Goal: Entertainment & Leisure: Consume media (video, audio)

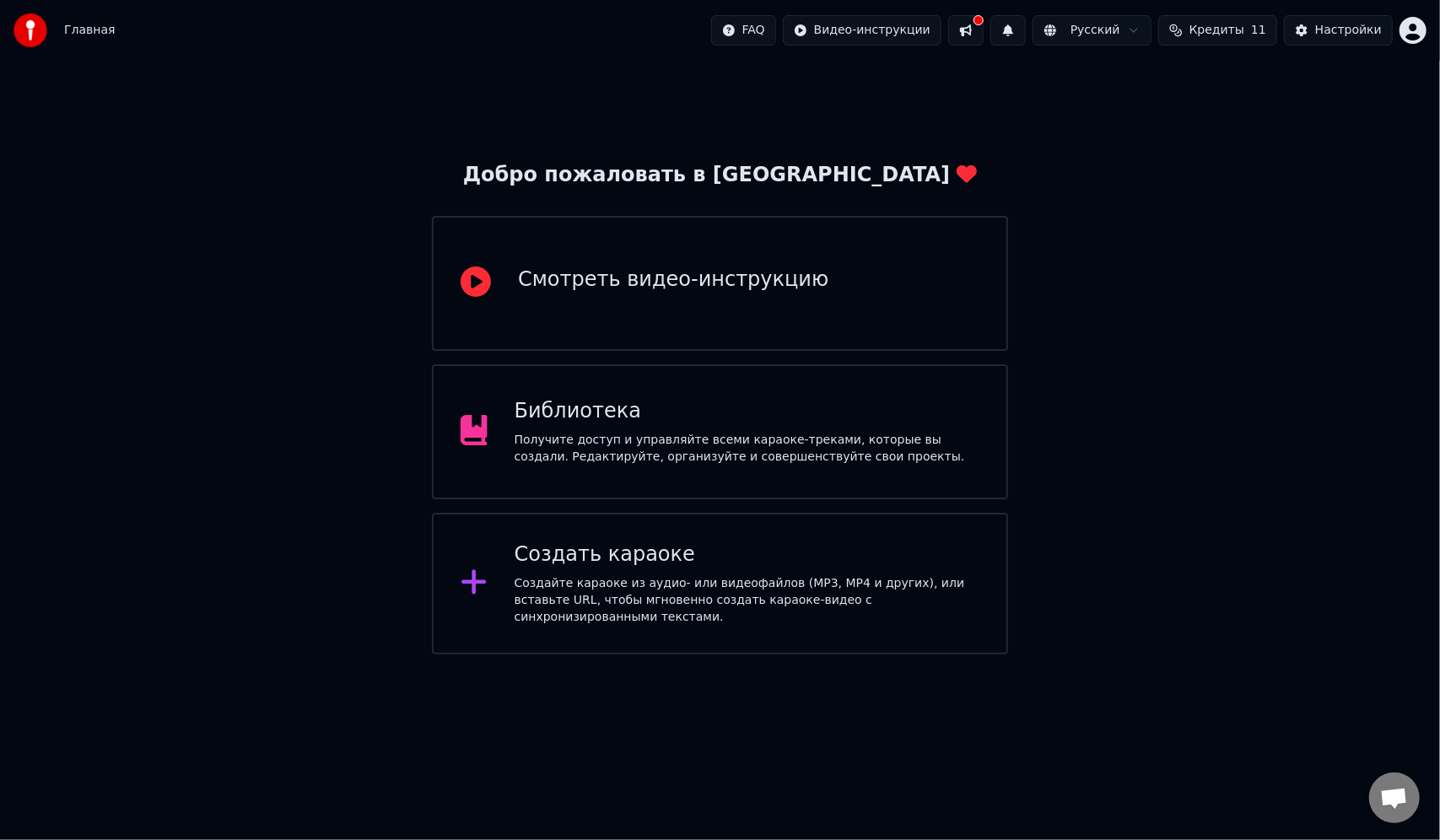
click at [750, 415] on div "Библиотека" at bounding box center [747, 411] width 465 height 27
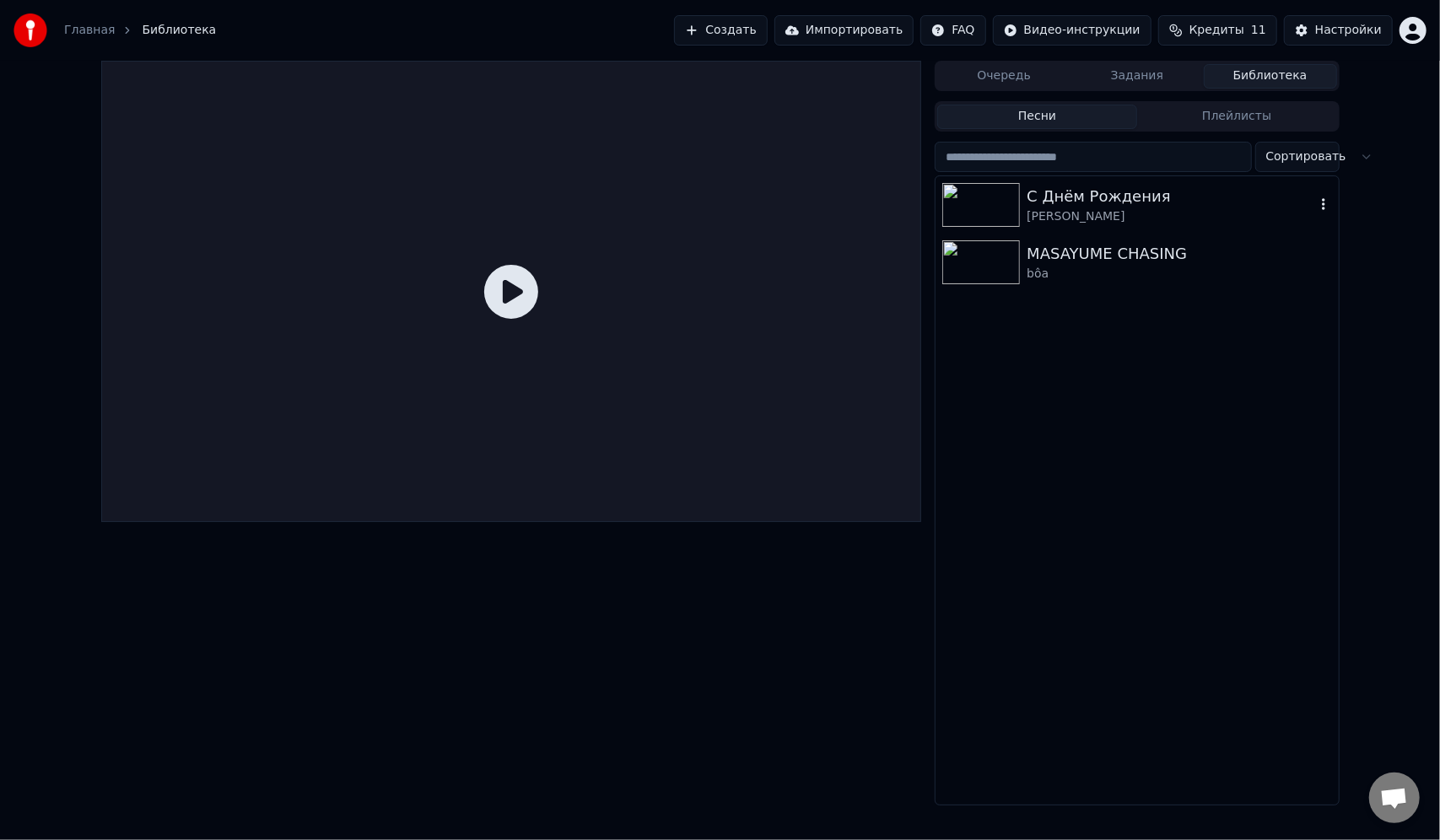
click at [1091, 192] on div "С Днём Рождения" at bounding box center [1170, 197] width 287 height 24
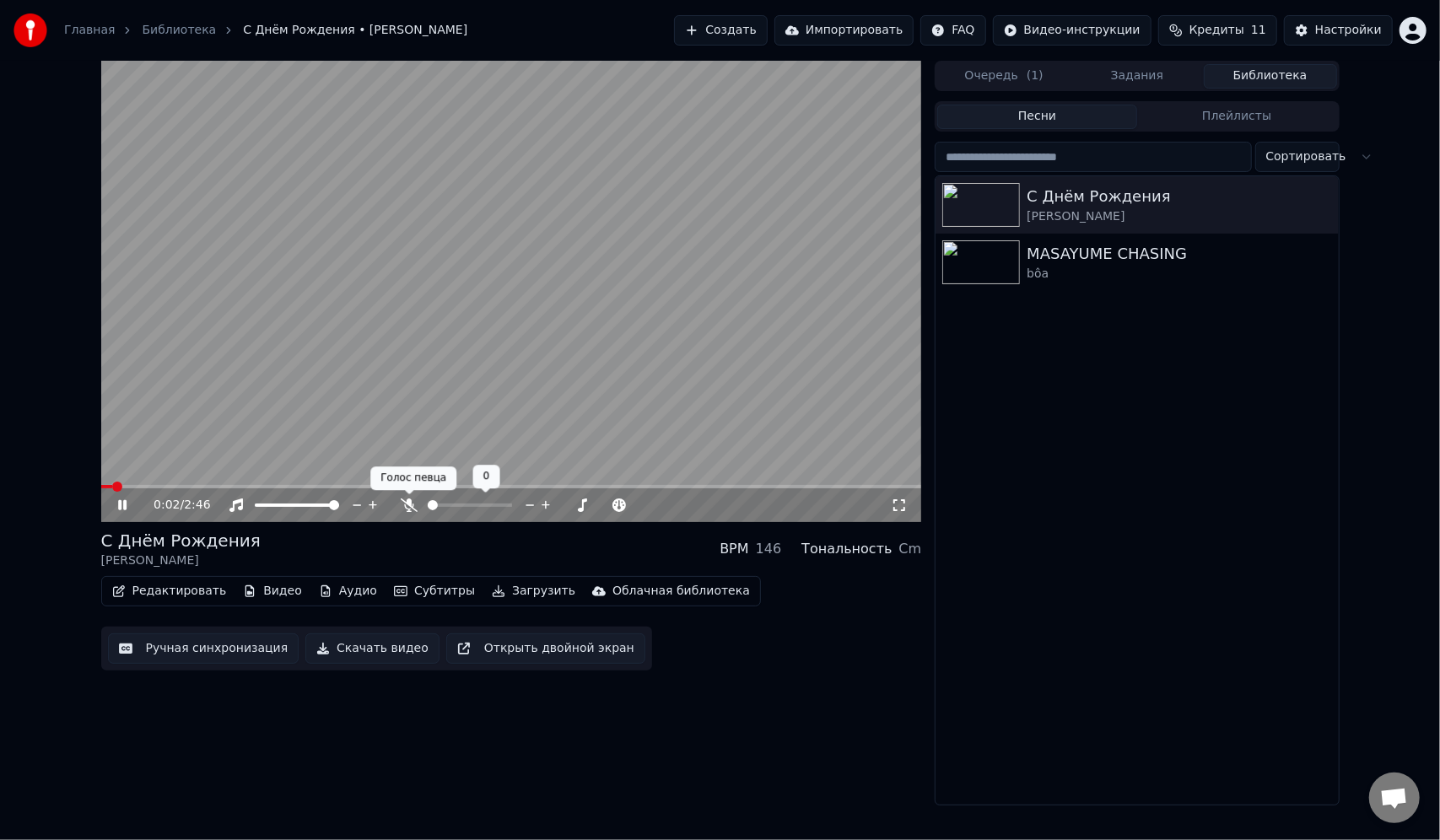
click at [404, 506] on icon at bounding box center [410, 505] width 17 height 13
click at [428, 506] on span at bounding box center [428, 506] width 0 height 4
click at [431, 505] on span at bounding box center [435, 505] width 11 height 10
click at [292, 509] on div at bounding box center [312, 505] width 136 height 17
click at [291, 508] on div at bounding box center [312, 505] width 136 height 17
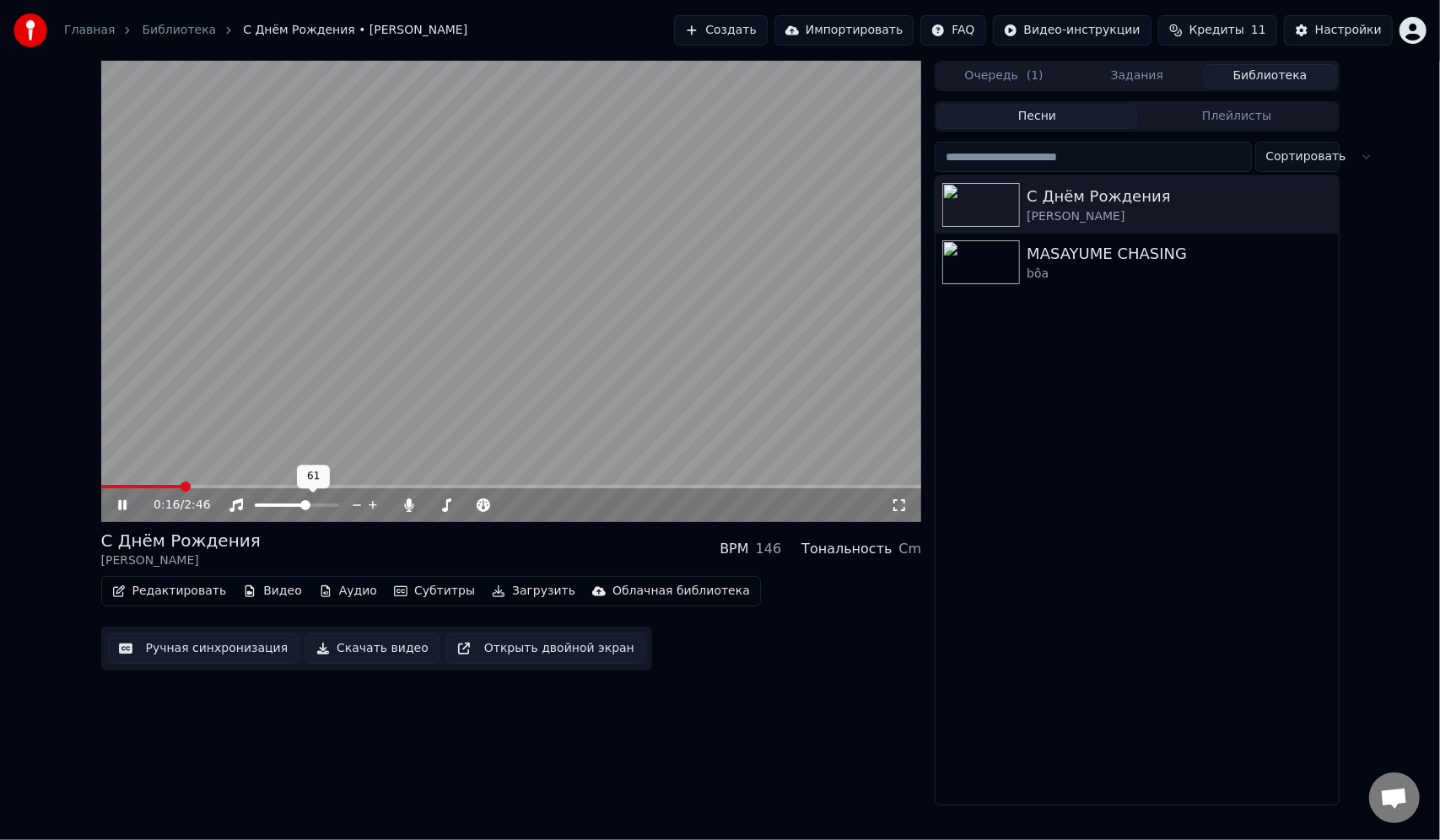
click at [307, 504] on span at bounding box center [306, 505] width 11 height 10
click at [620, 501] on icon at bounding box center [620, 505] width 16 height 17
click at [605, 504] on icon at bounding box center [604, 505] width 9 height 2
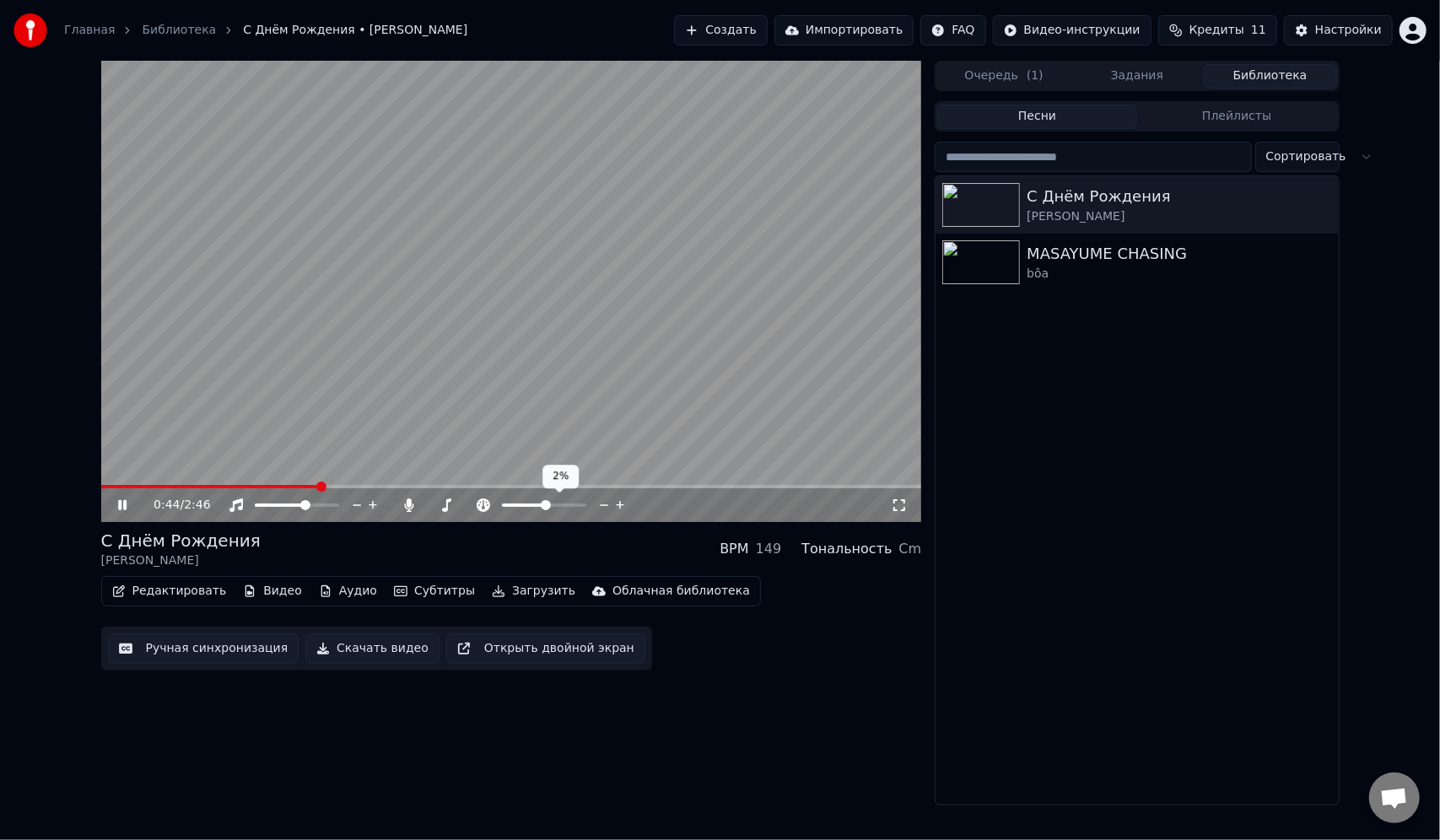
click at [605, 504] on icon at bounding box center [604, 505] width 9 height 2
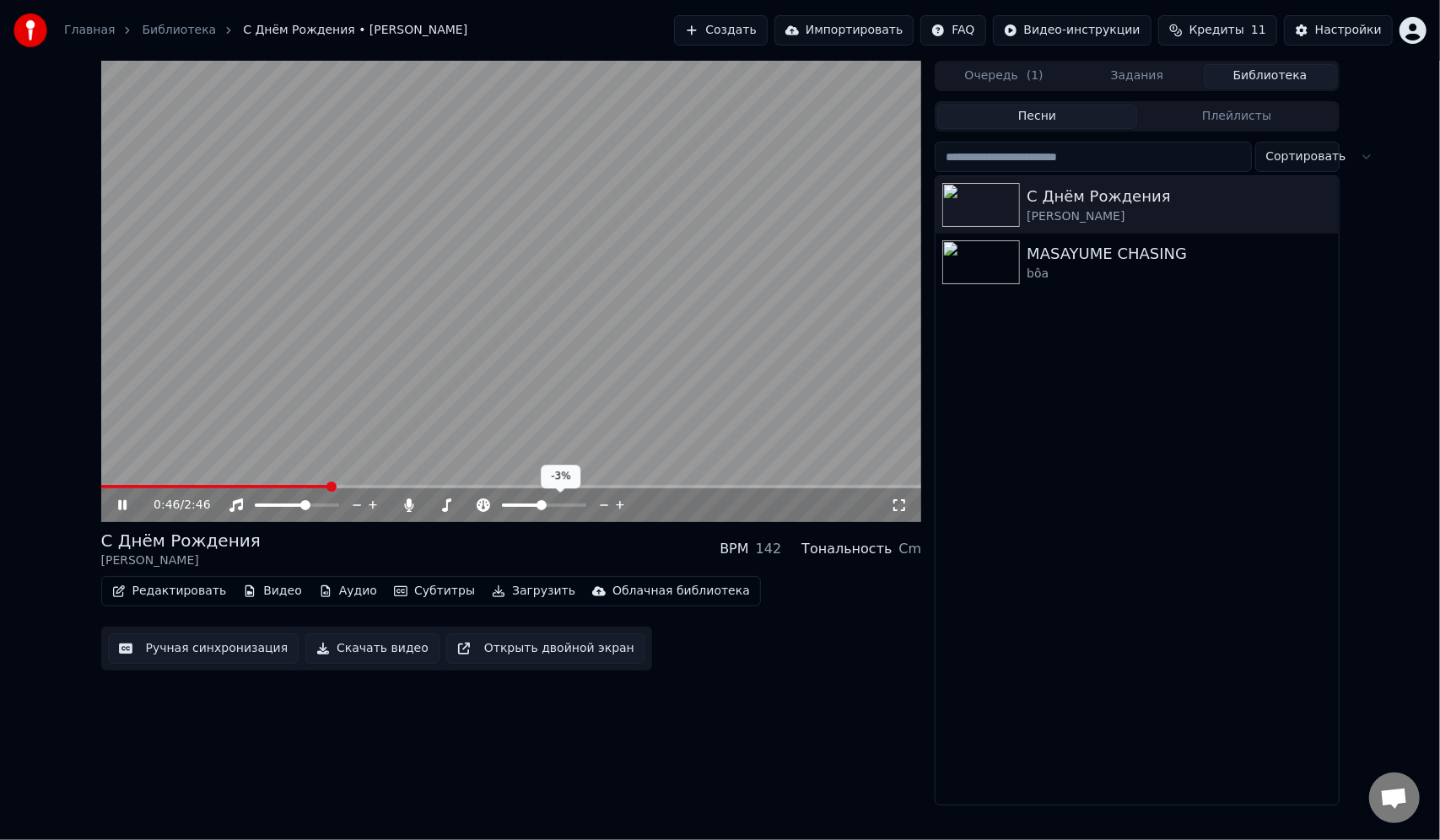
click at [605, 504] on icon at bounding box center [604, 505] width 9 height 2
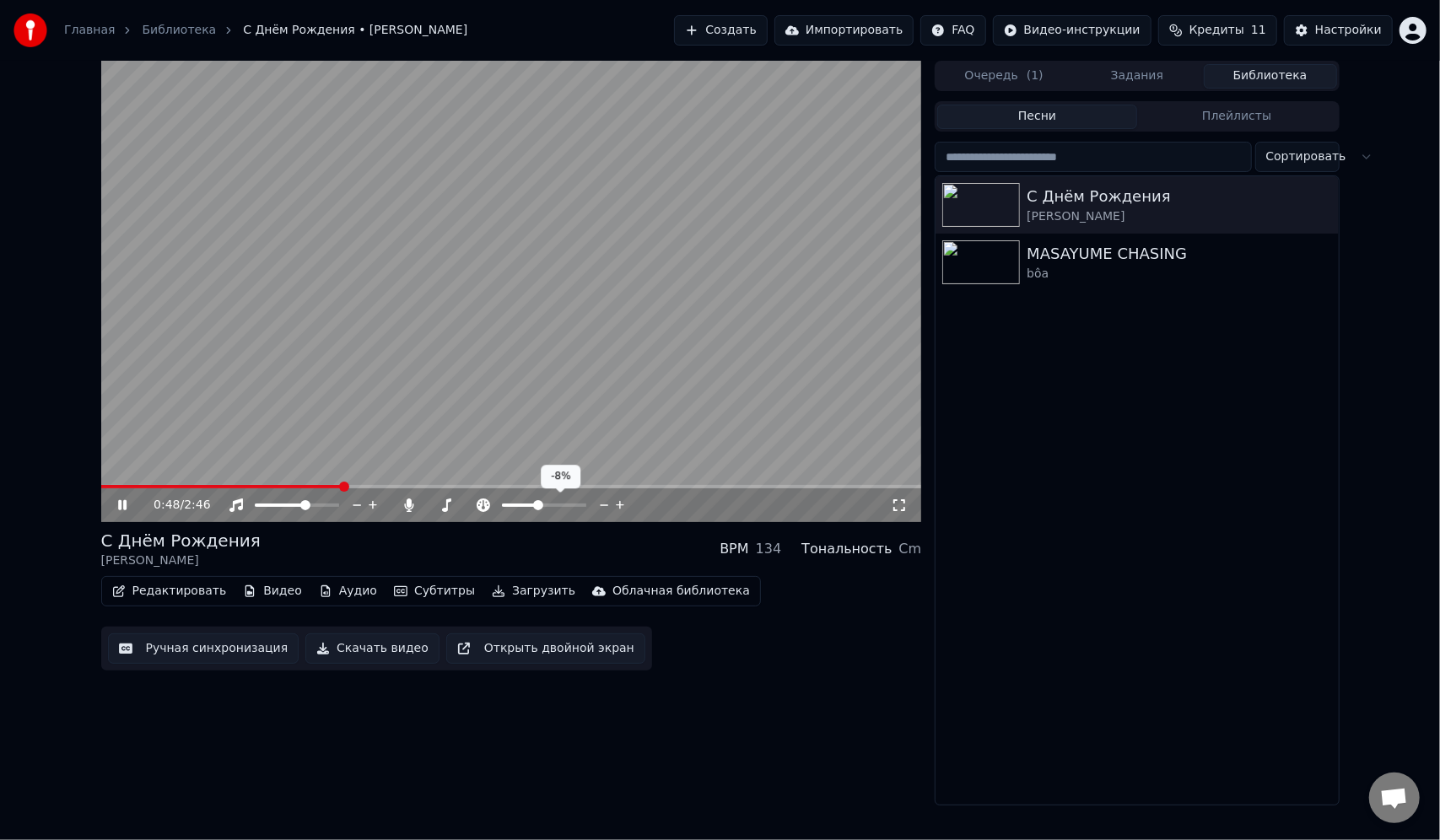
click at [618, 499] on icon at bounding box center [620, 505] width 16 height 17
click at [618, 506] on icon at bounding box center [620, 505] width 16 height 17
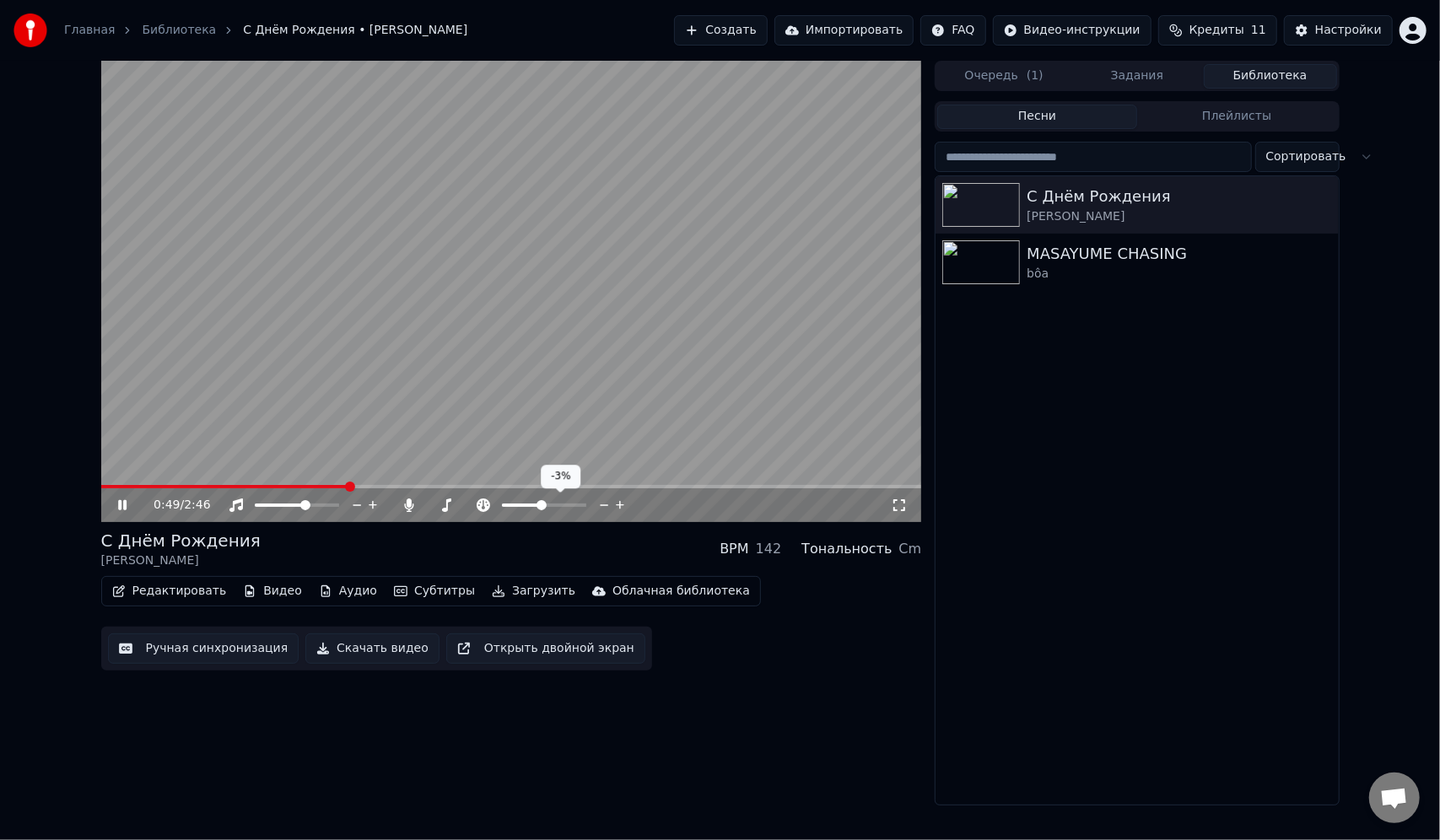
click at [618, 504] on icon at bounding box center [620, 505] width 16 height 17
click at [618, 500] on icon at bounding box center [620, 505] width 16 height 17
click at [123, 498] on icon at bounding box center [135, 505] width 40 height 13
click at [449, 504] on span at bounding box center [470, 506] width 84 height 4
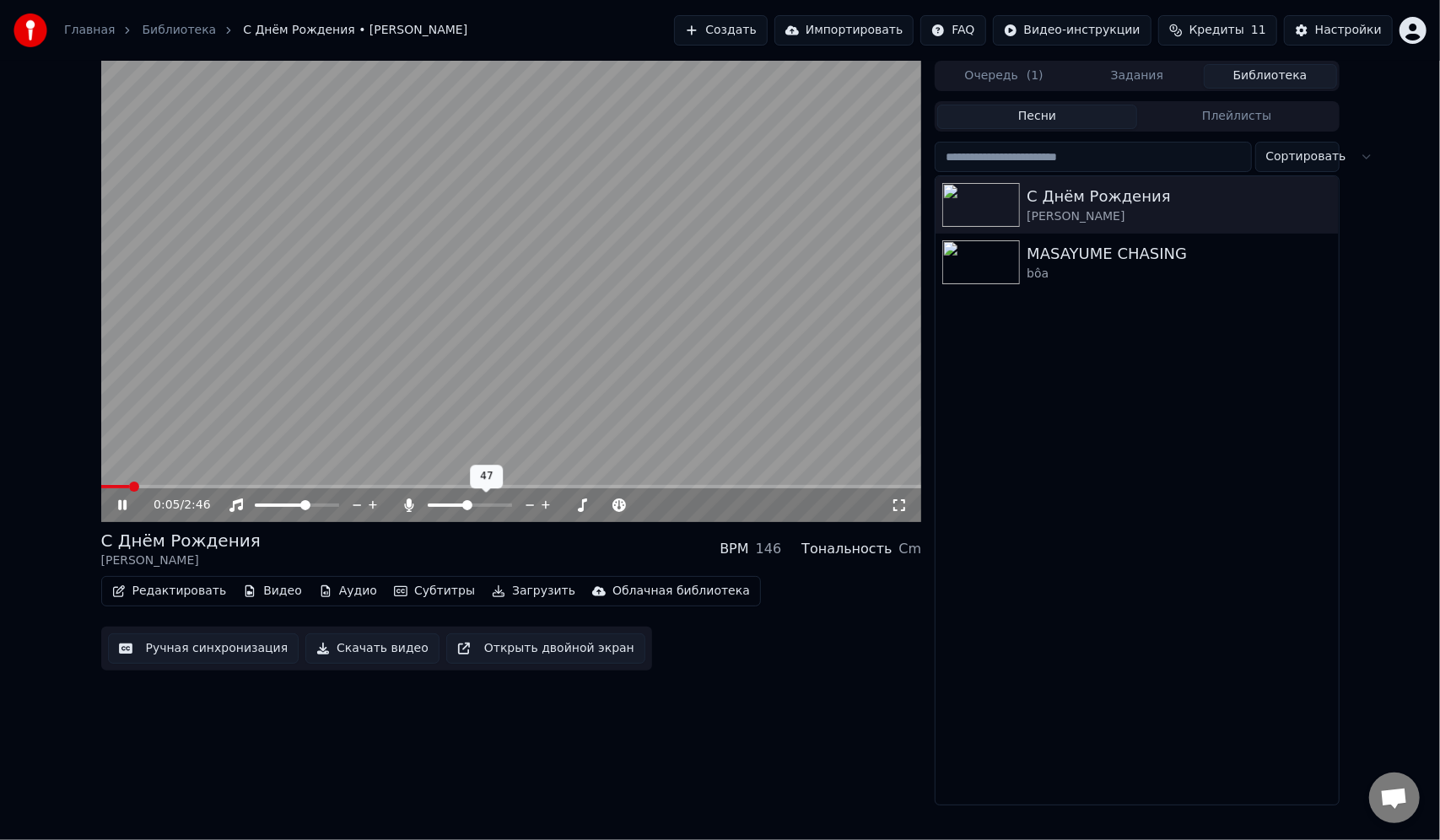
click at [468, 508] on span at bounding box center [467, 505] width 11 height 10
click at [413, 502] on icon at bounding box center [410, 505] width 17 height 13
click at [438, 507] on span at bounding box center [433, 506] width 11 height 4
click at [402, 503] on icon at bounding box center [410, 505] width 17 height 13
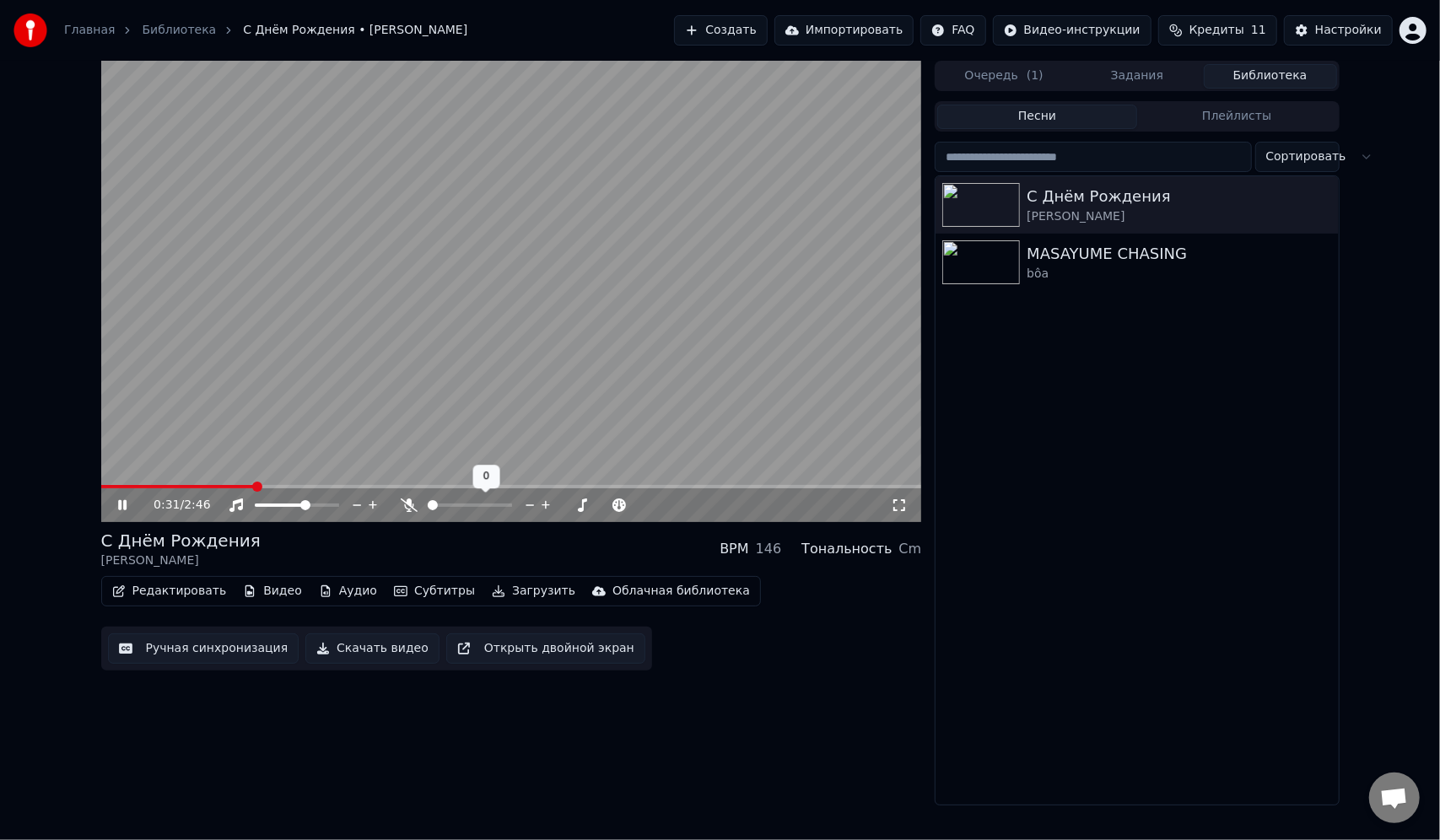
click at [402, 503] on icon at bounding box center [410, 505] width 17 height 13
click at [455, 505] on div at bounding box center [485, 505] width 136 height 17
click at [455, 506] on span at bounding box center [441, 506] width 28 height 4
click at [617, 499] on icon at bounding box center [620, 505] width 16 height 17
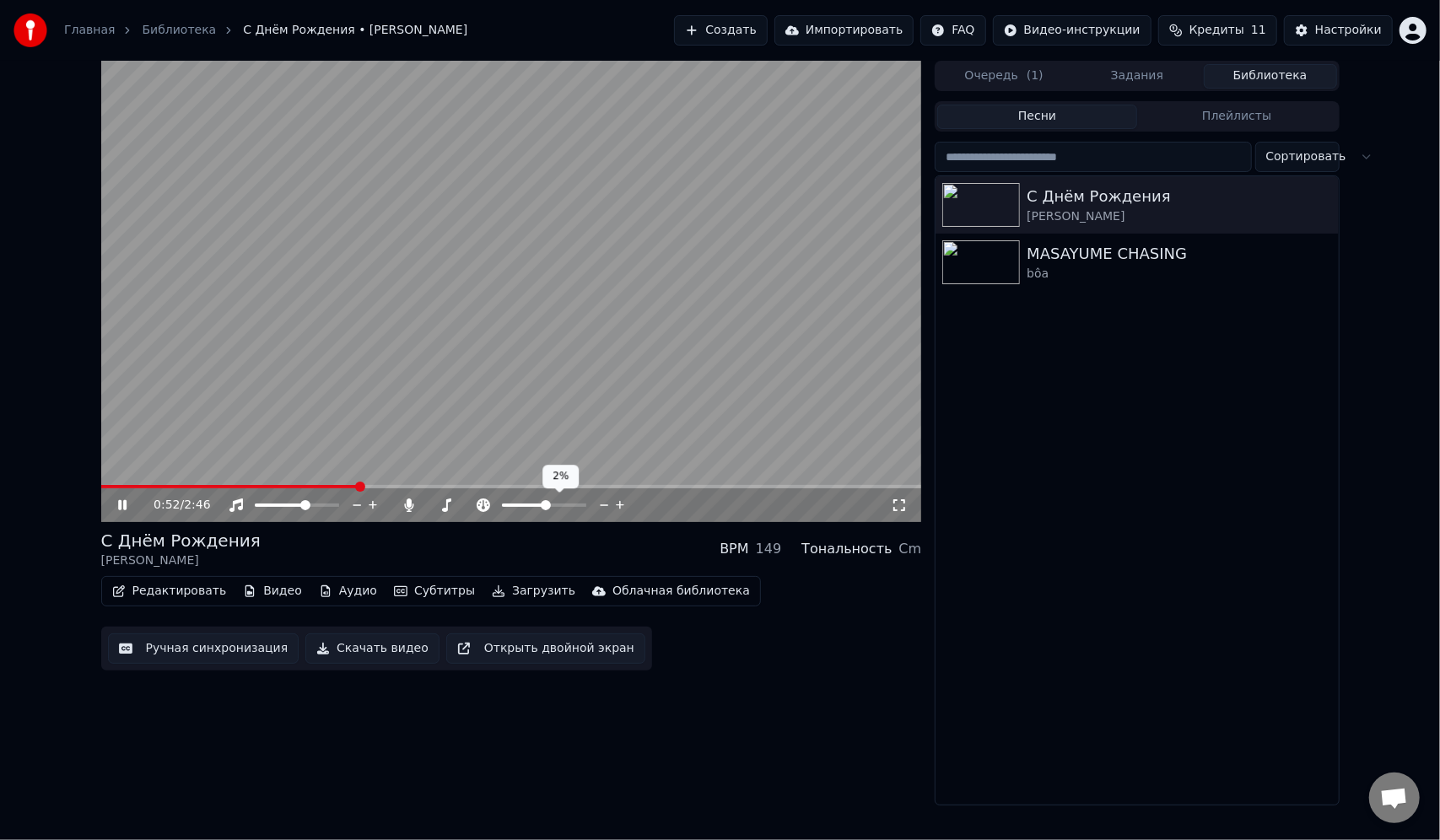
click at [609, 503] on icon at bounding box center [604, 505] width 16 height 17
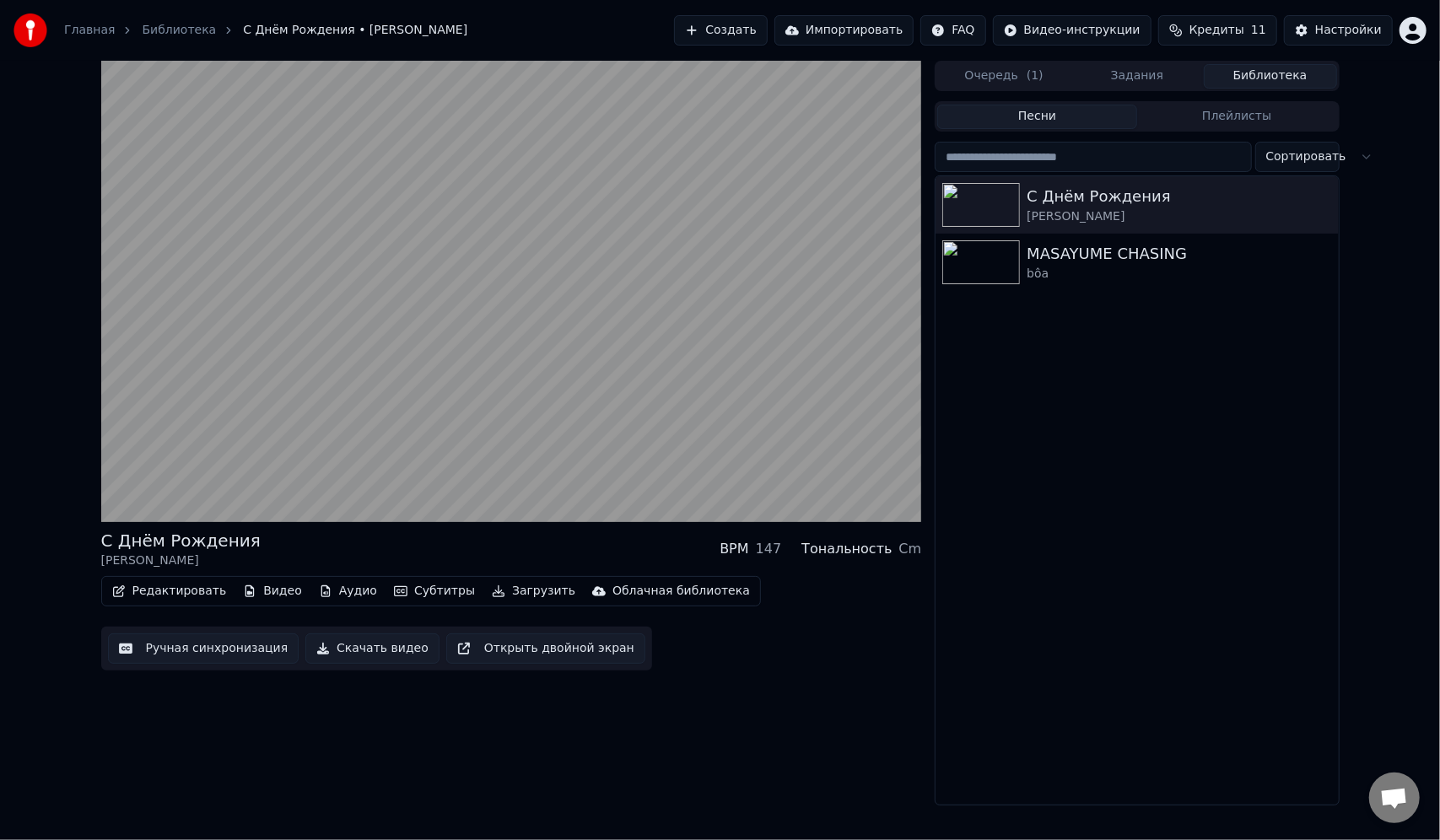
click at [166, 591] on button "Редактировать" at bounding box center [169, 591] width 128 height 24
click at [410, 730] on div "С Днём Рождения [PERSON_NAME] BPM 147 Тональность Cm Редактировать Видео Аудио …" at bounding box center [512, 433] width 821 height 745
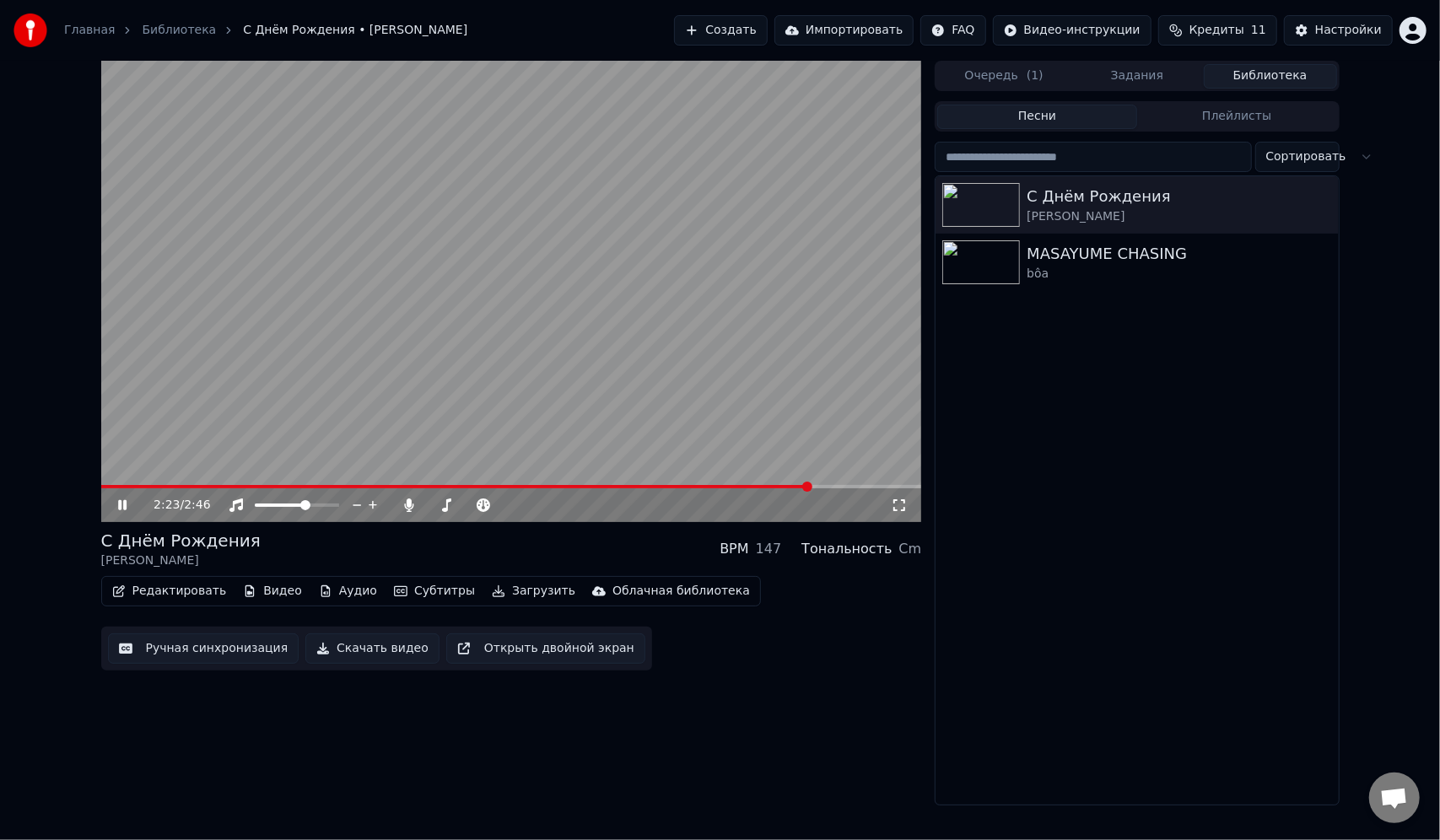
click at [1408, 34] on html "Главная Библиотека С Днём Рождения • [PERSON_NAME] Создать Импортировать FAQ Ви…" at bounding box center [720, 420] width 1440 height 840
click at [1240, 388] on html "Главная Библиотека С Днём Рождения • [PERSON_NAME] Создать Импортировать FAQ Ви…" at bounding box center [720, 420] width 1440 height 840
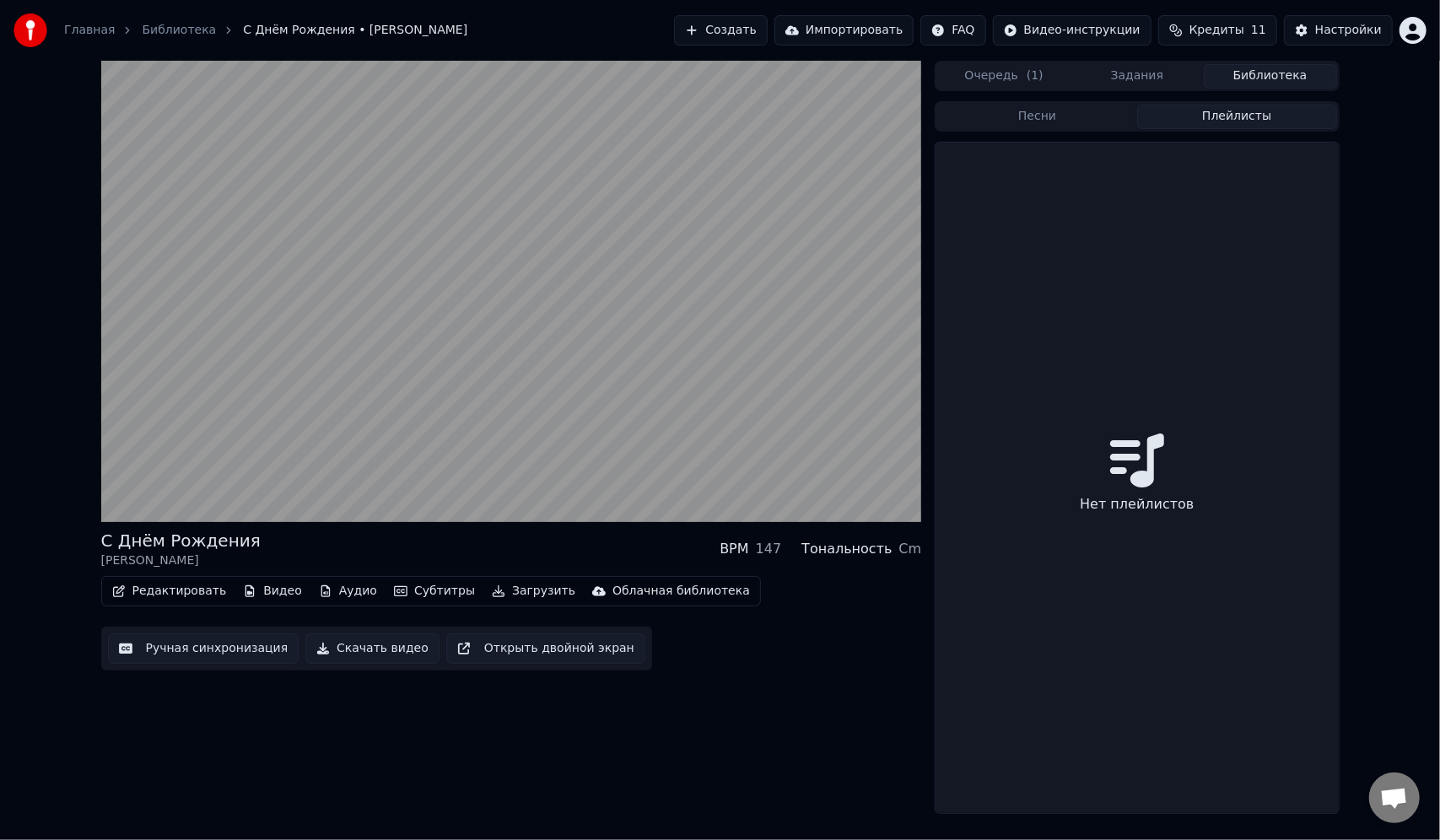
click at [1192, 117] on button "Плейлисты" at bounding box center [1237, 117] width 200 height 25
click at [1154, 84] on button "Задания" at bounding box center [1137, 76] width 134 height 25
click at [994, 84] on button "Очередь ( 1 )" at bounding box center [1005, 76] width 134 height 25
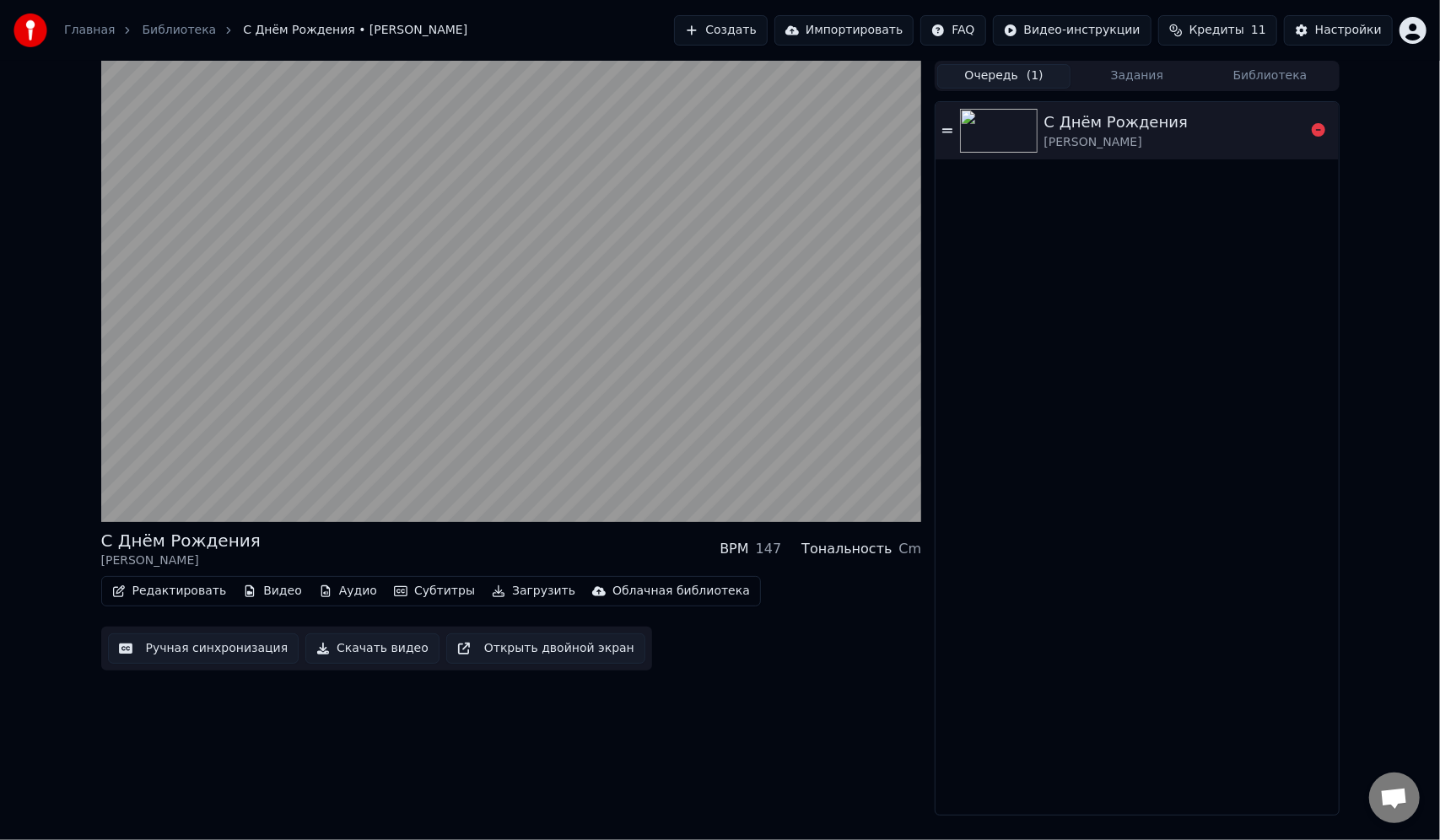
click at [1031, 138] on img at bounding box center [999, 131] width 77 height 44
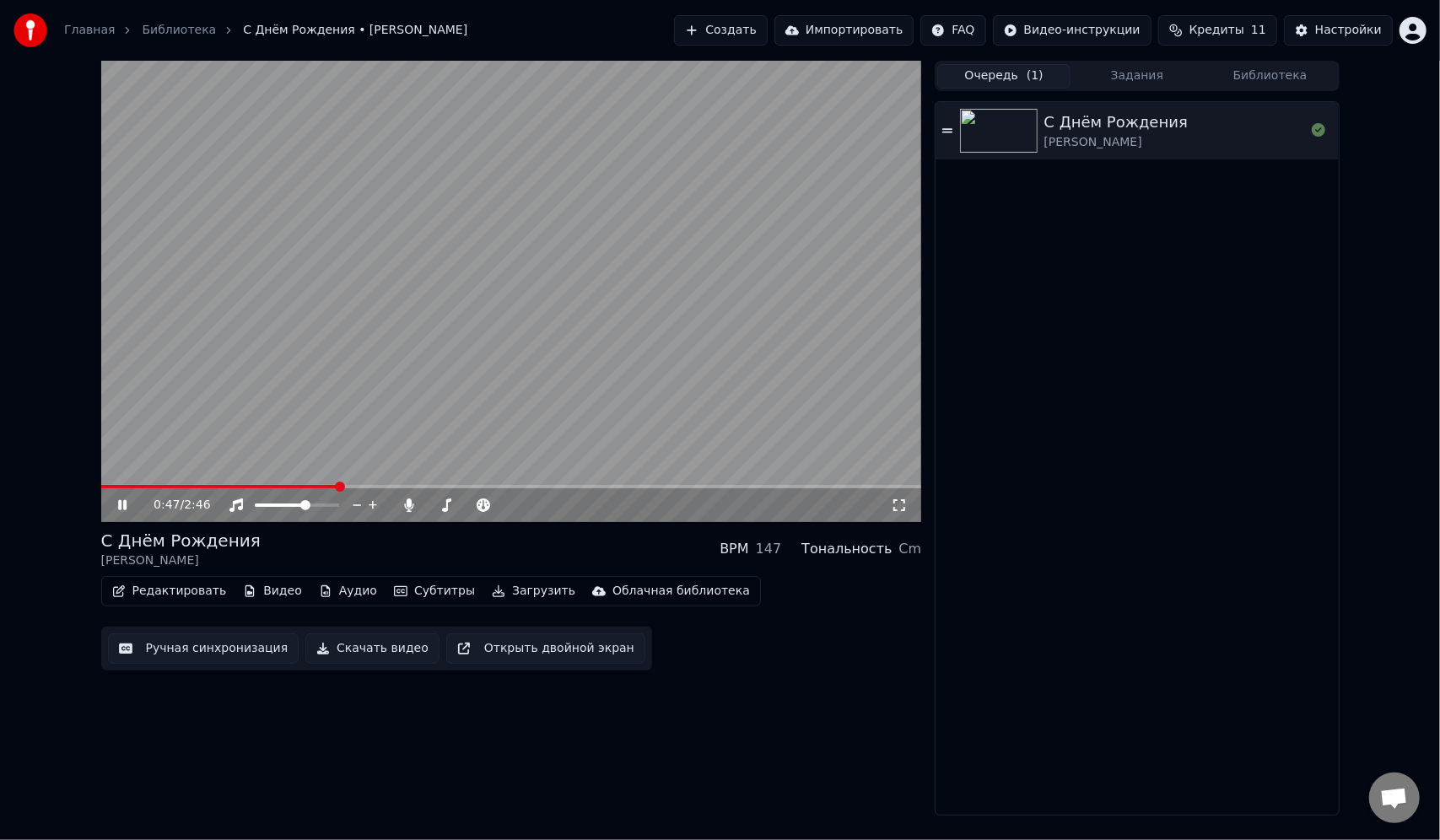
click at [765, 352] on video at bounding box center [512, 291] width 821 height 461
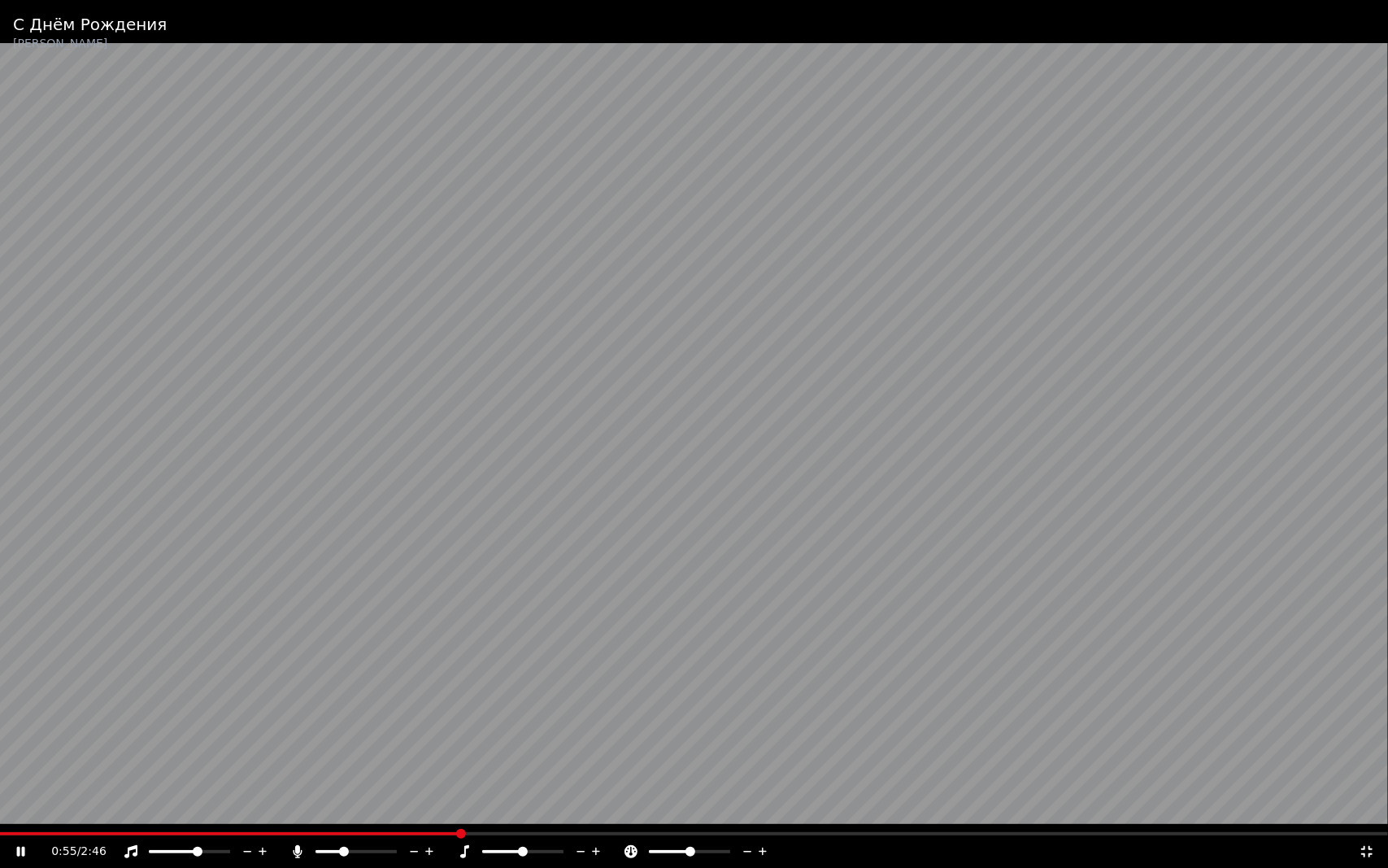
click at [501, 809] on span at bounding box center [503, 851] width 40 height 4
click at [522, 809] on span at bounding box center [523, 851] width 10 height 10
click at [769, 809] on icon at bounding box center [763, 851] width 16 height 17
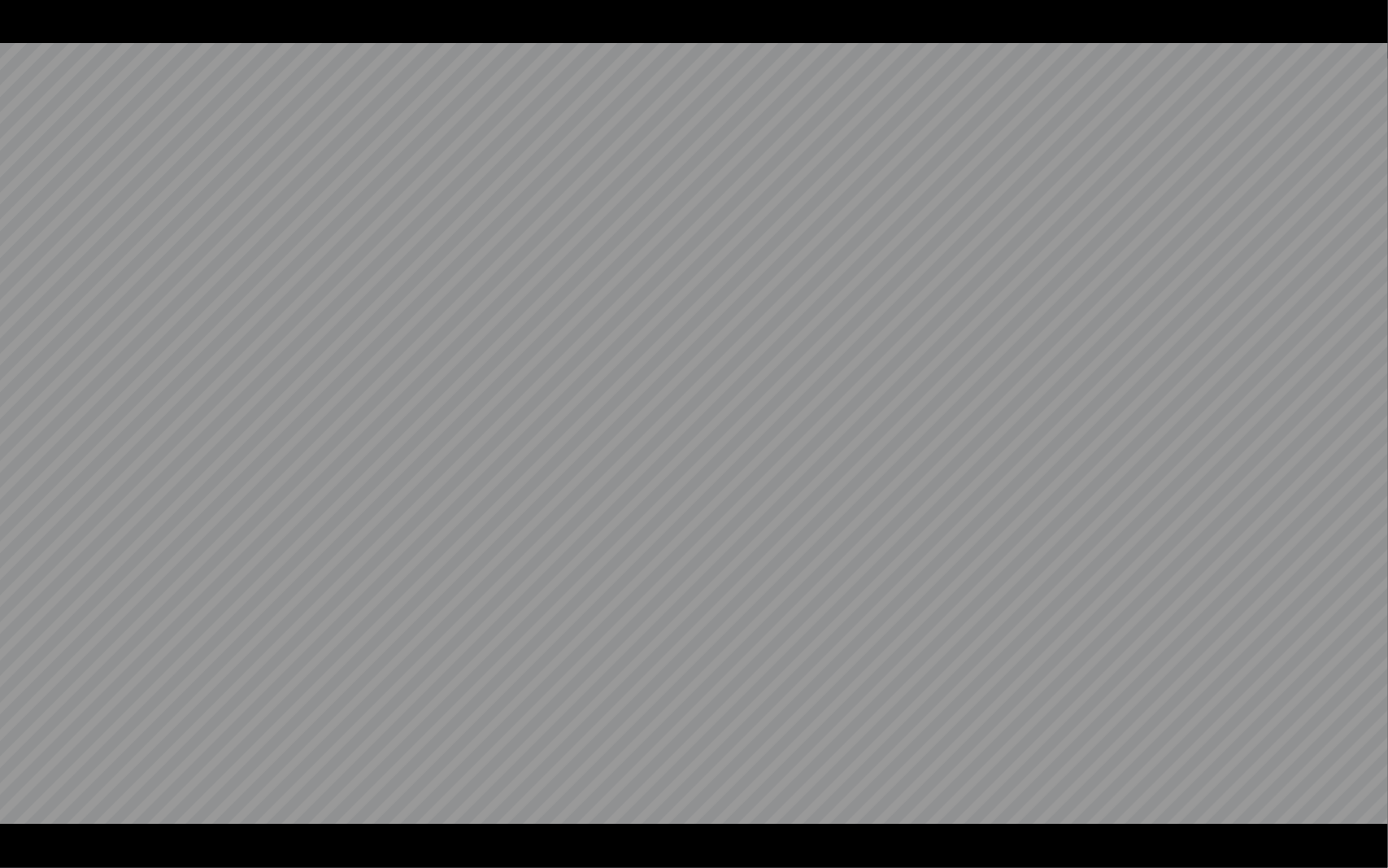
click at [821, 488] on video at bounding box center [694, 434] width 1388 height 868
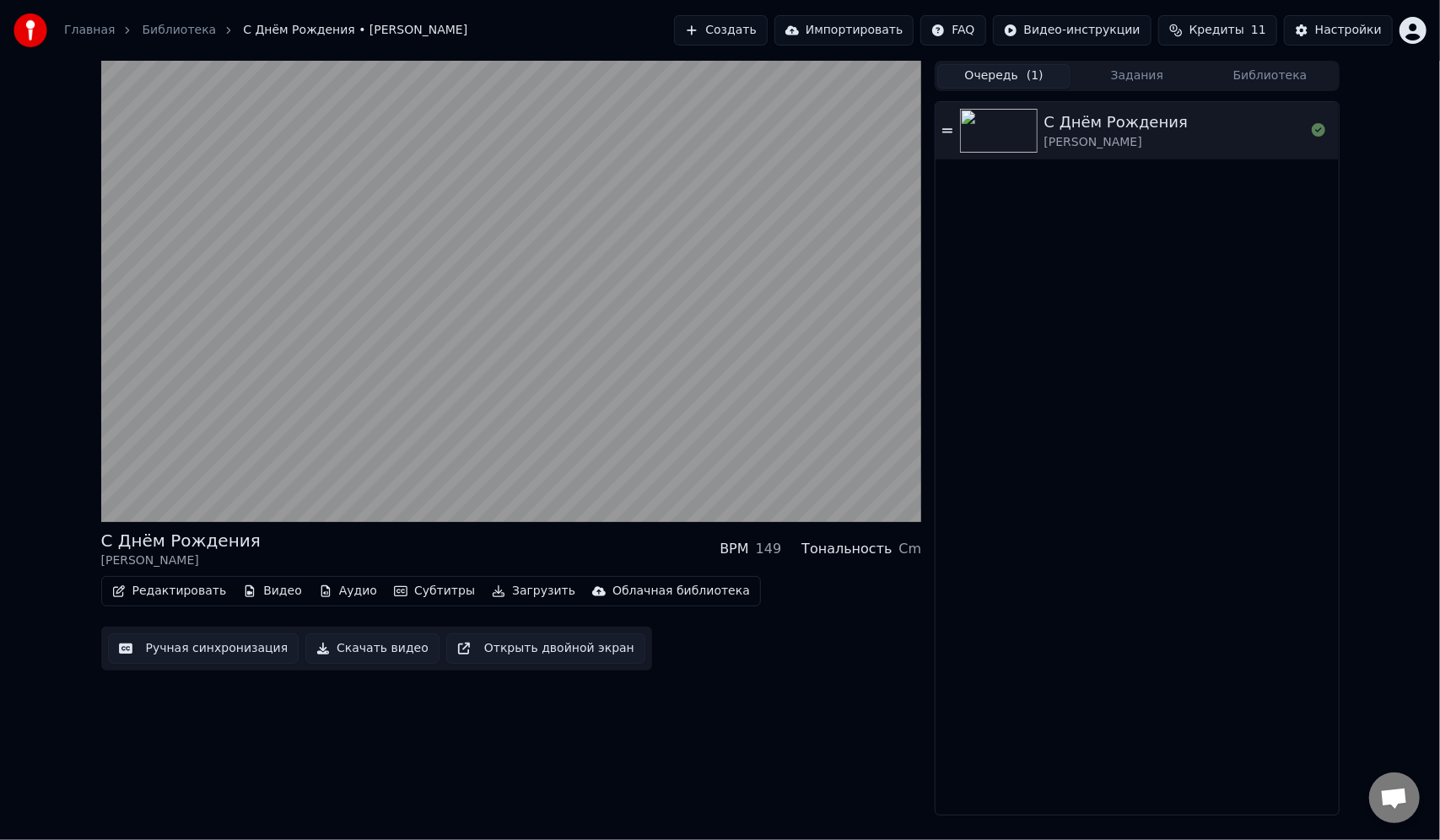
click at [735, 721] on div "С Днём Рождения [PERSON_NAME] BPM 149 Тональность Cm Редактировать Видео Аудио …" at bounding box center [512, 438] width 821 height 755
